Goal: Find specific page/section: Find specific page/section

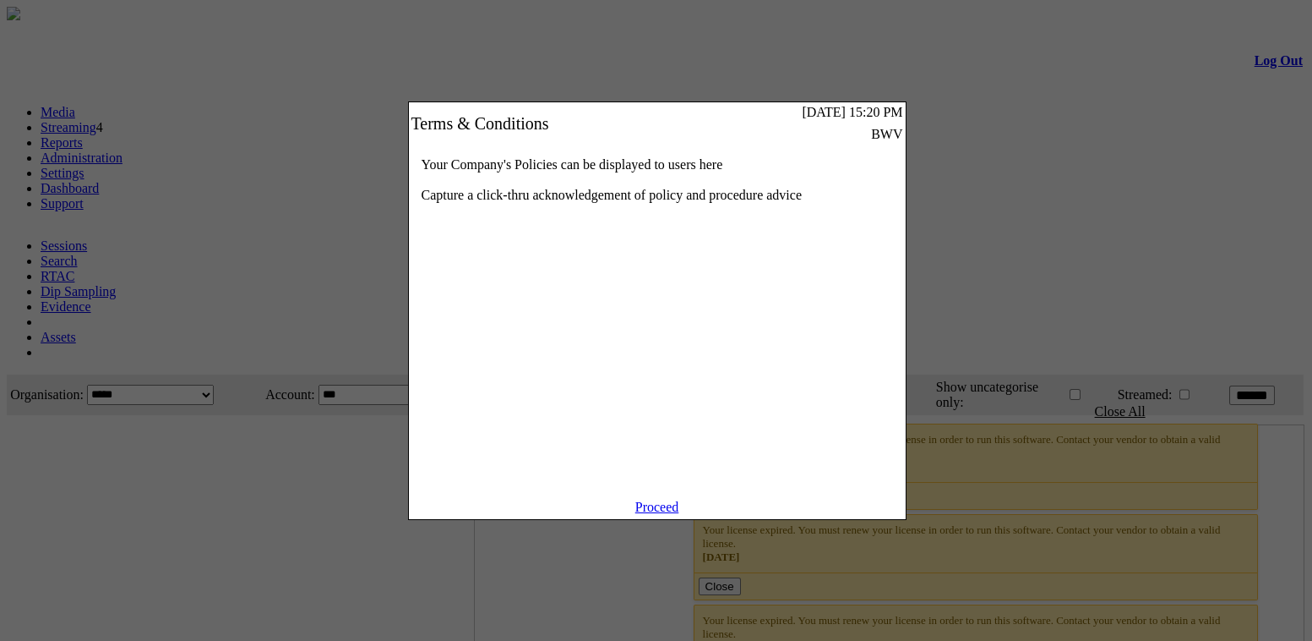
click at [662, 514] on link "Proceed" at bounding box center [658, 506] width 44 height 14
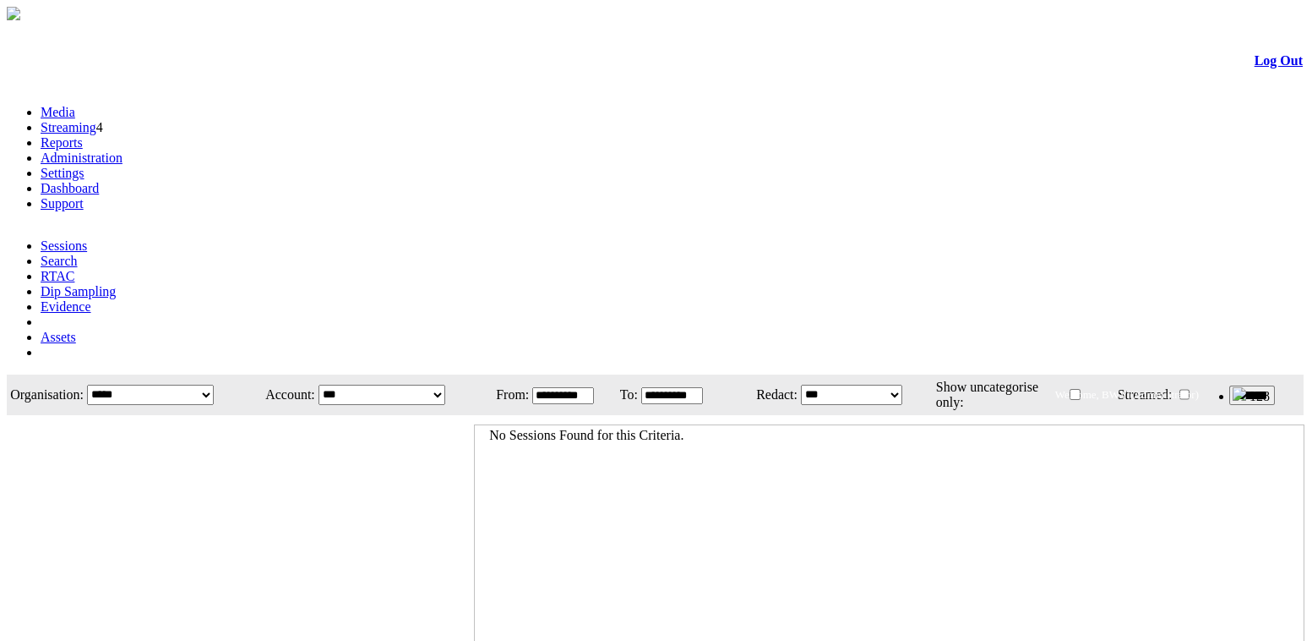
click at [123, 150] on link "Administration" at bounding box center [82, 157] width 82 height 14
